Goal: Task Accomplishment & Management: Complete application form

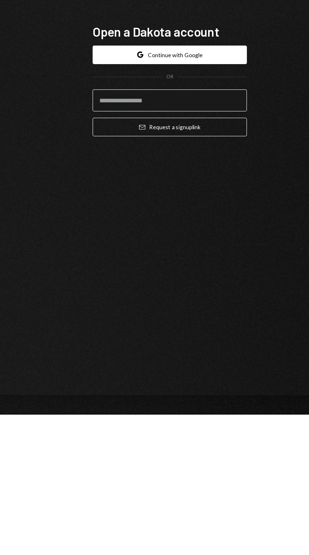
click at [150, 312] on input "email" at bounding box center [155, 303] width 124 height 18
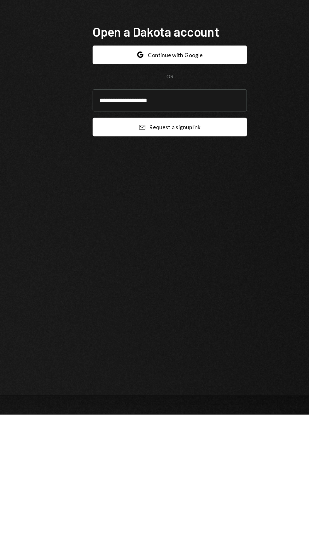
type input "**********"
click at [176, 332] on button "Email Request a sign up link" at bounding box center [155, 324] width 124 height 15
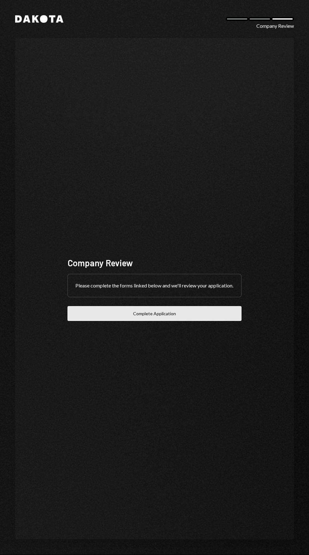
click at [198, 321] on button "Complete Application" at bounding box center [155, 313] width 174 height 15
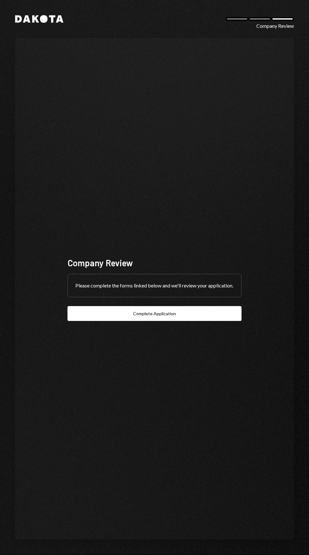
scroll to position [48, 0]
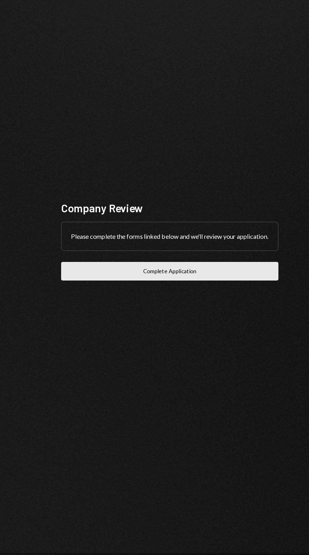
click at [189, 306] on button "Complete Application" at bounding box center [155, 313] width 174 height 15
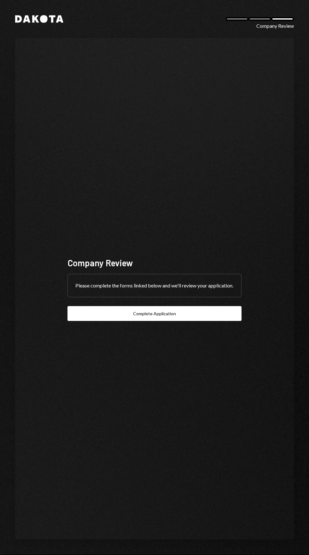
click at [38, 16] on icon "Dakota" at bounding box center [39, 19] width 48 height 8
